Goal: Information Seeking & Learning: Learn about a topic

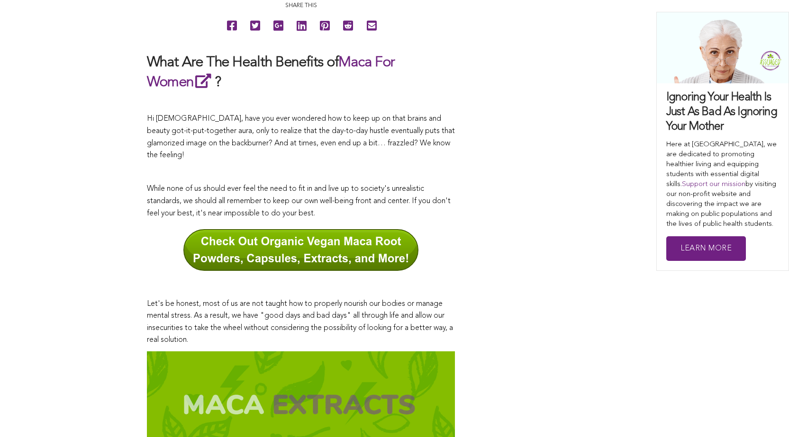
scroll to position [297, 0]
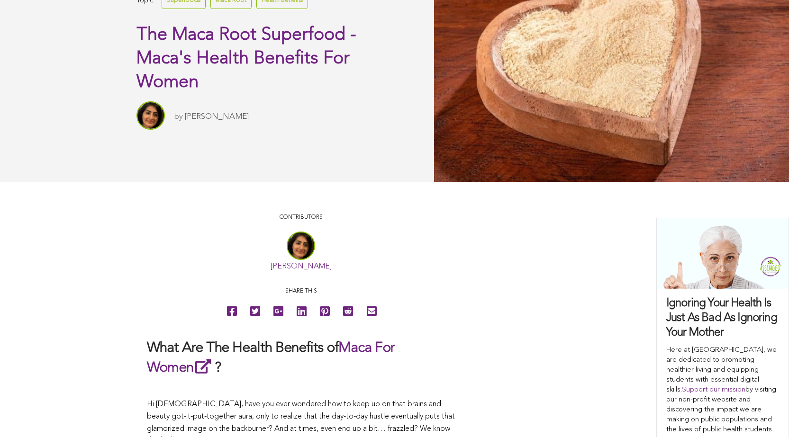
click at [162, 9] on link "Superfoods" at bounding box center [184, 0] width 44 height 17
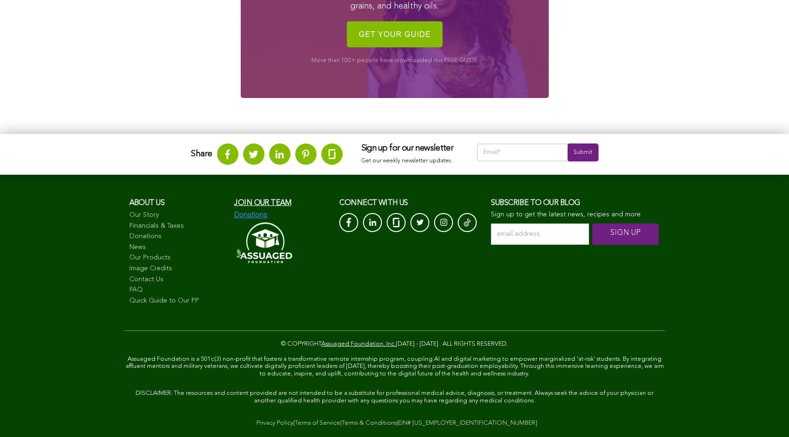
scroll to position [1090, 0]
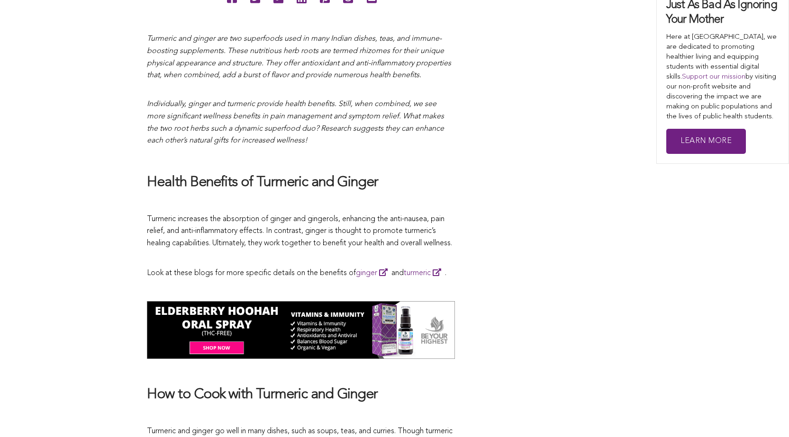
scroll to position [359, 0]
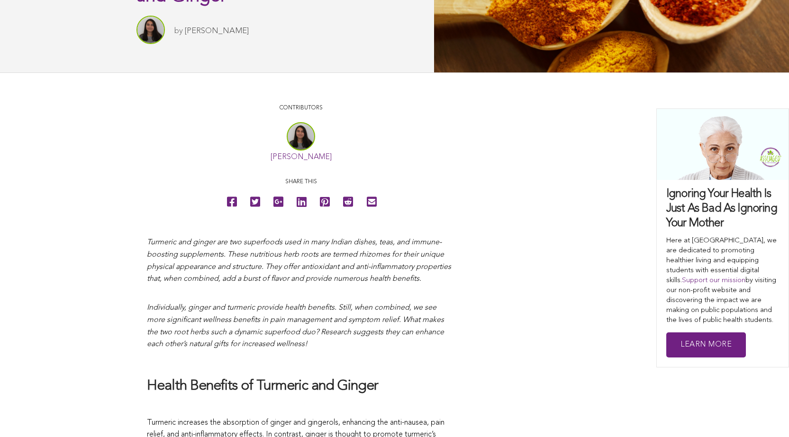
click at [185, 35] on link "Syed Bukhari" at bounding box center [217, 31] width 64 height 8
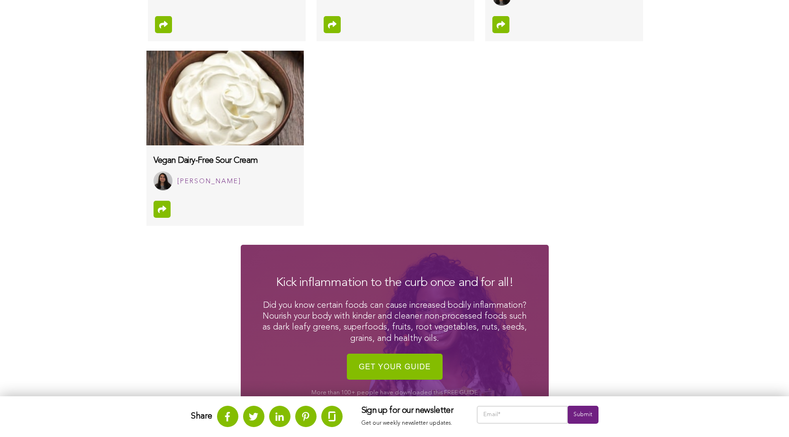
scroll to position [349, 0]
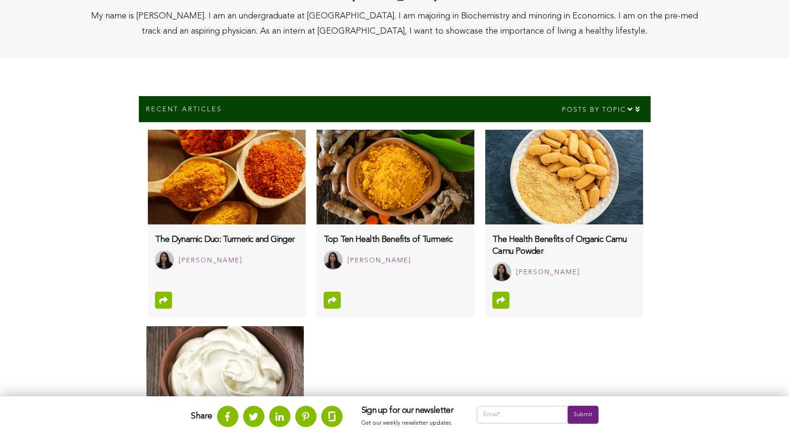
click at [316, 215] on img at bounding box center [394, 177] width 157 height 95
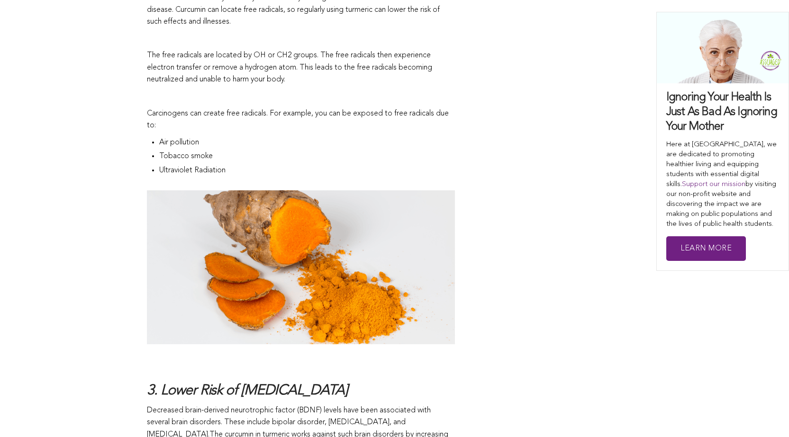
scroll to position [951, 0]
